Goal: Task Accomplishment & Management: Use online tool/utility

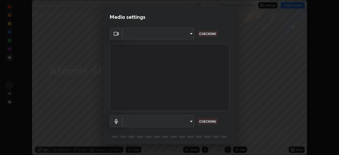
scroll to position [155, 339]
type input "b0e84f93268a6bc6c10e964920e8257ae587a14dfbb6e1f0eed47ef9ac306ae8"
type input "default"
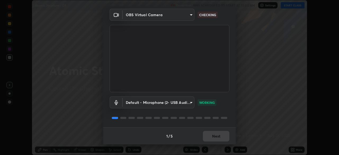
click at [207, 139] on div "1 / 5 Next" at bounding box center [169, 135] width 132 height 17
click at [207, 138] on button "Next" at bounding box center [216, 136] width 26 height 11
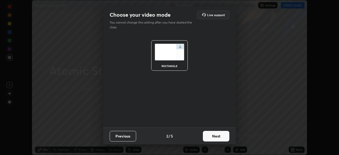
click at [209, 136] on button "Next" at bounding box center [216, 136] width 26 height 11
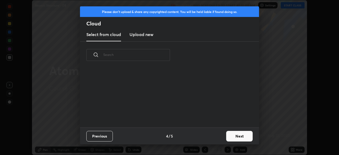
click at [216, 137] on div "Previous 4 / 5 Next" at bounding box center [169, 135] width 179 height 17
click at [226, 137] on button "Next" at bounding box center [239, 136] width 26 height 11
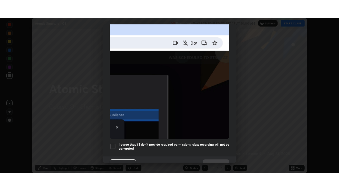
scroll to position [127, 0]
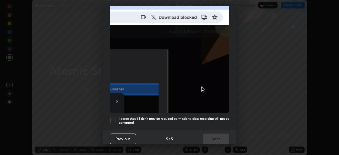
click at [206, 122] on h5 "I agree that if I don't provide required permissions, class recording will not …" at bounding box center [174, 120] width 111 height 8
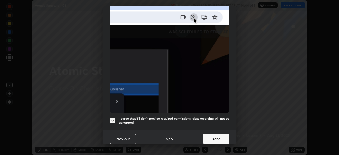
click at [211, 136] on button "Done" at bounding box center [216, 138] width 26 height 11
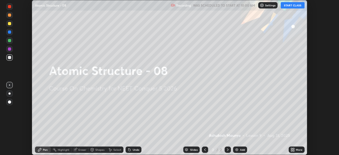
click at [291, 150] on icon at bounding box center [291, 150] width 1 height 1
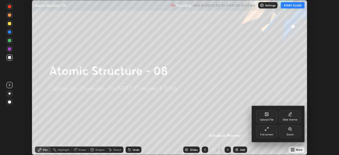
click at [262, 133] on div "Full screen" at bounding box center [266, 134] width 13 height 3
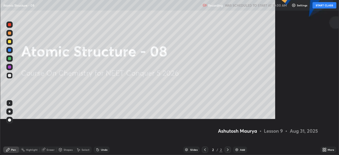
scroll to position [191, 339]
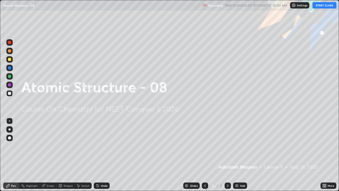
click at [320, 6] on button "START CLASS" at bounding box center [324, 5] width 24 height 6
click at [323, 155] on icon at bounding box center [323, 185] width 1 height 1
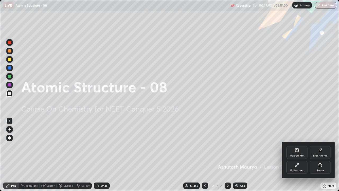
click at [297, 155] on div "Full screen" at bounding box center [296, 170] width 13 height 3
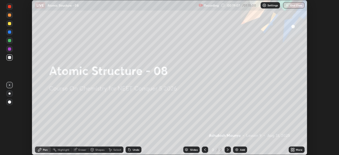
scroll to position [26306, 26122]
